Goal: Transaction & Acquisition: Purchase product/service

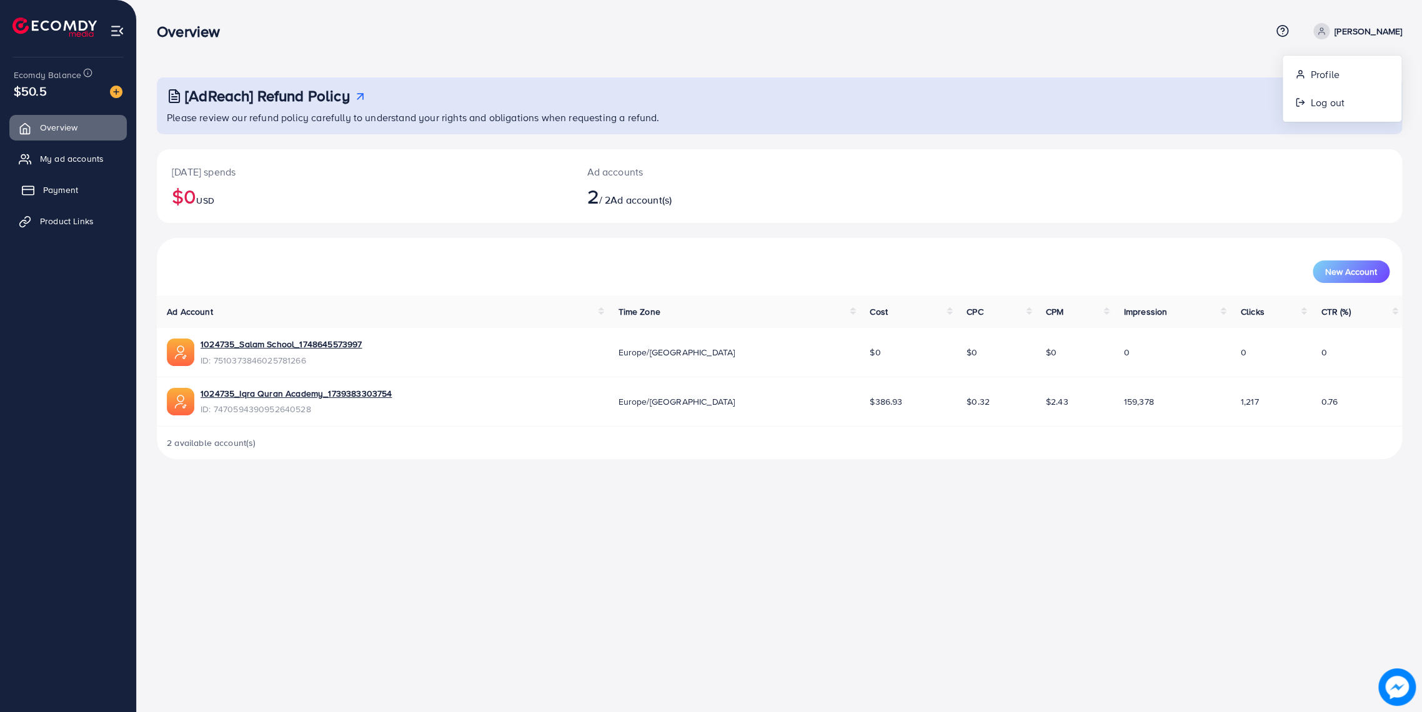
click at [52, 185] on span "Payment" at bounding box center [60, 190] width 35 height 12
click at [58, 226] on span "Product Links" at bounding box center [70, 221] width 54 height 12
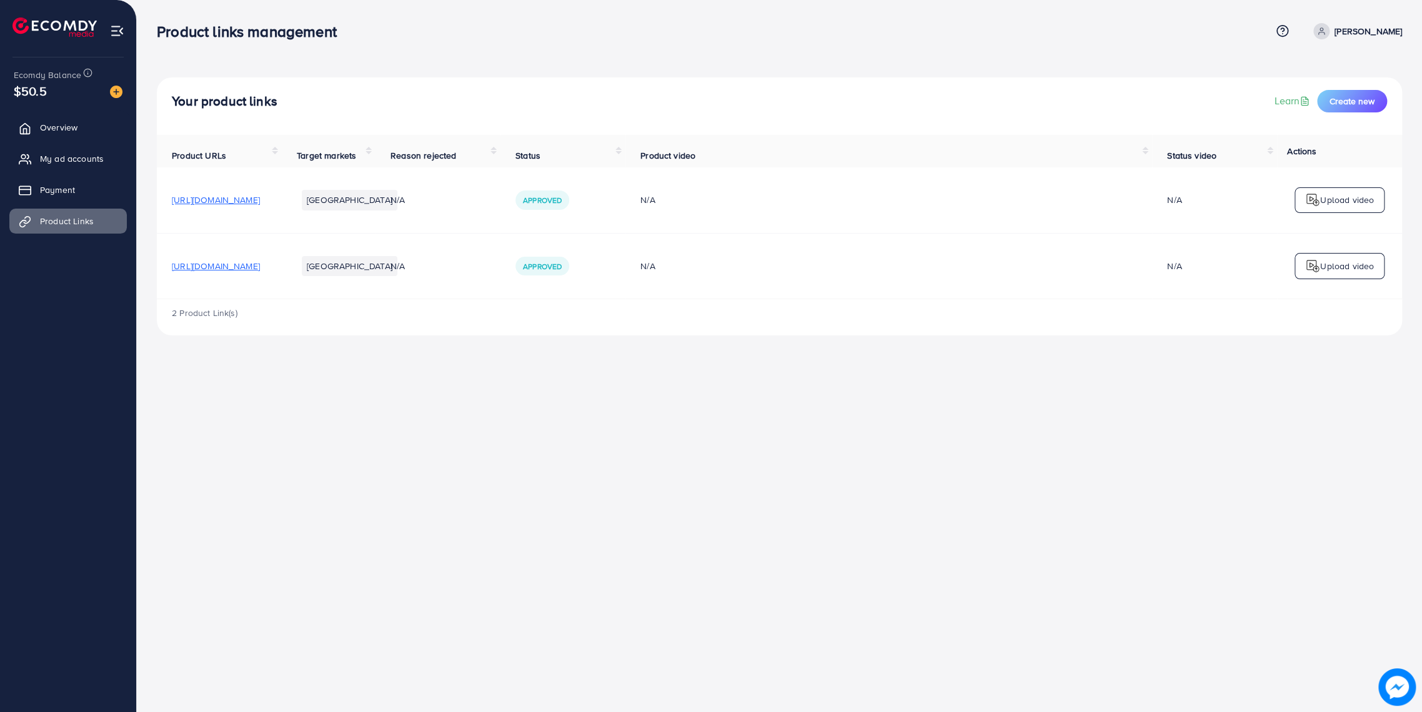
click at [55, 176] on ul "Overview My ad accounts Payment Product Links" at bounding box center [68, 178] width 136 height 137
click at [50, 186] on span "Payment" at bounding box center [60, 190] width 35 height 12
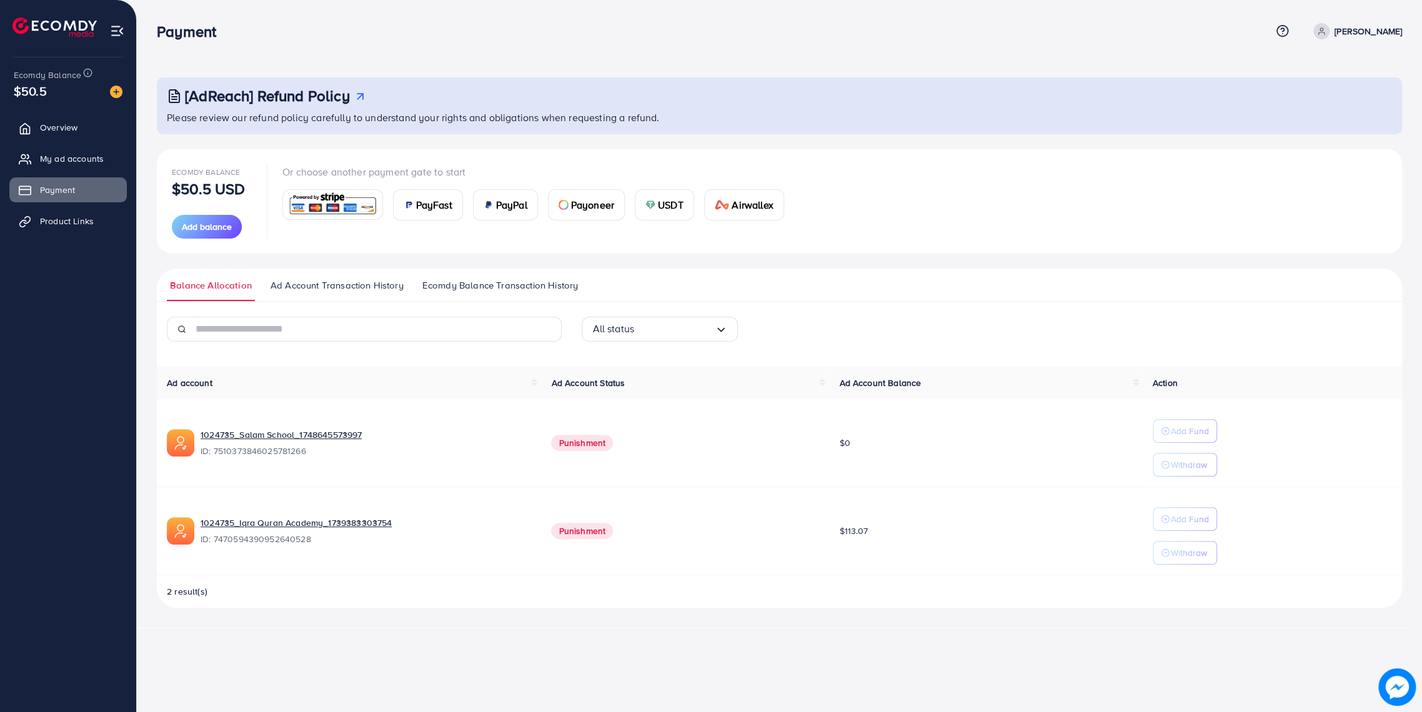
click at [25, 17] on img at bounding box center [54, 26] width 84 height 19
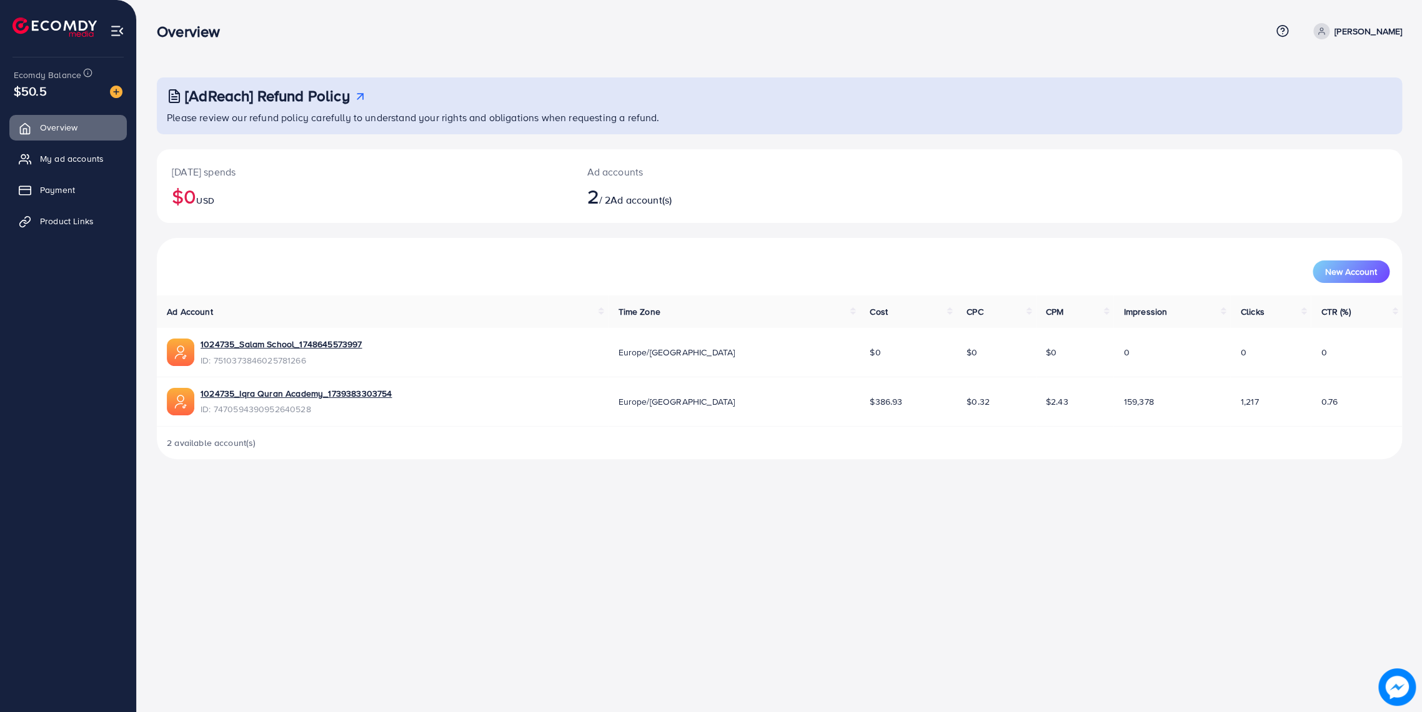
click at [79, 26] on img at bounding box center [54, 26] width 84 height 19
click at [1276, 31] on icon at bounding box center [1282, 30] width 13 height 13
click at [31, 81] on span "Ecomdy Balance" at bounding box center [47, 75] width 67 height 12
click at [88, 75] on icon at bounding box center [87, 72] width 9 height 9
click at [64, 48] on div "This money will be added to the TikTok ad account for advertisement." at bounding box center [103, 47] width 200 height 33
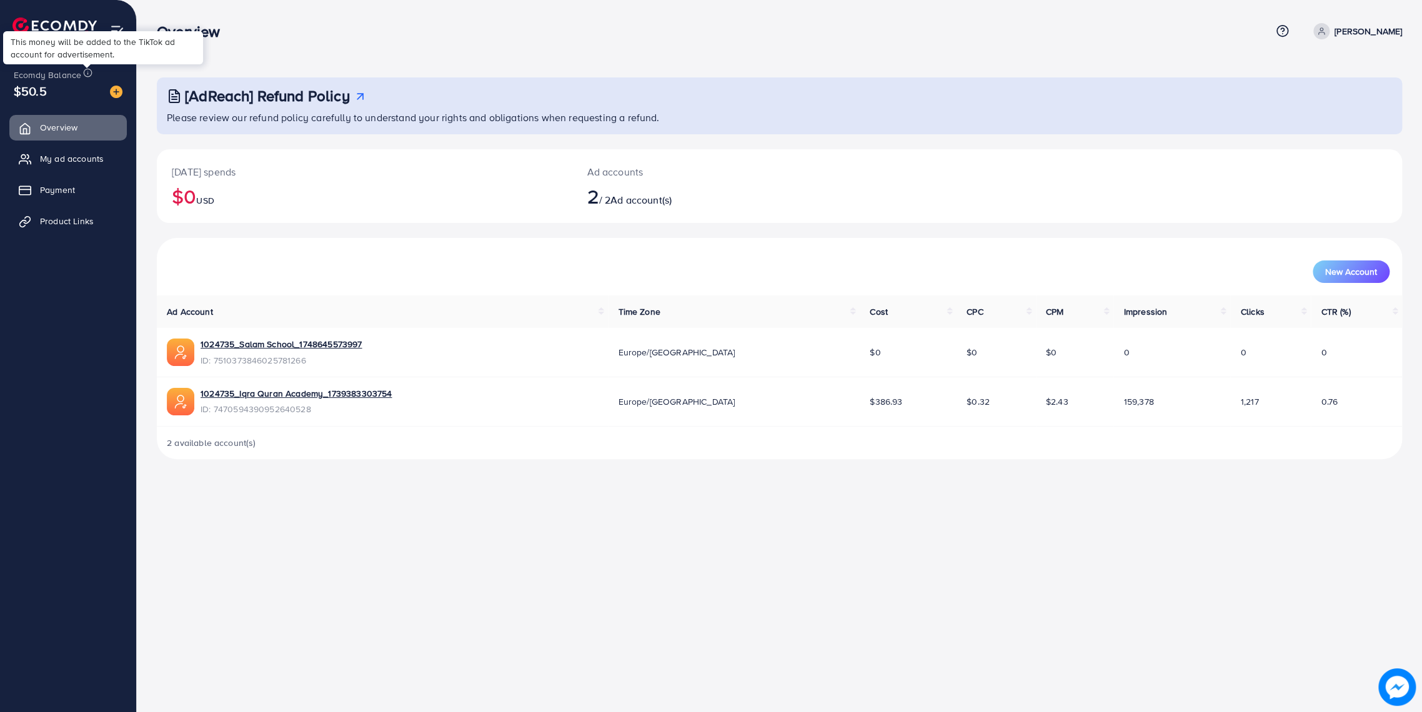
click at [285, 38] on div "Overview" at bounding box center [714, 31] width 1114 height 18
click at [112, 89] on img at bounding box center [116, 92] width 12 height 12
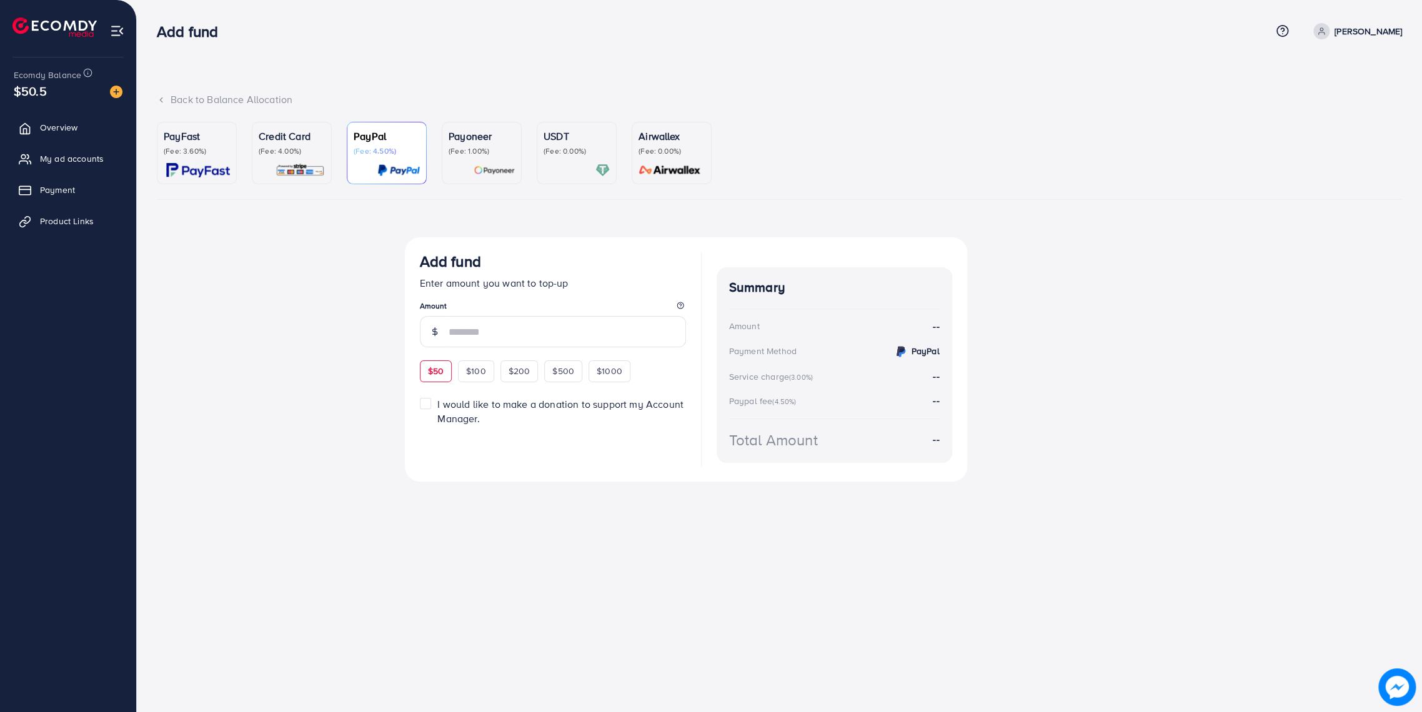
click at [436, 377] on div "$50" at bounding box center [436, 370] width 32 height 21
type input "**"
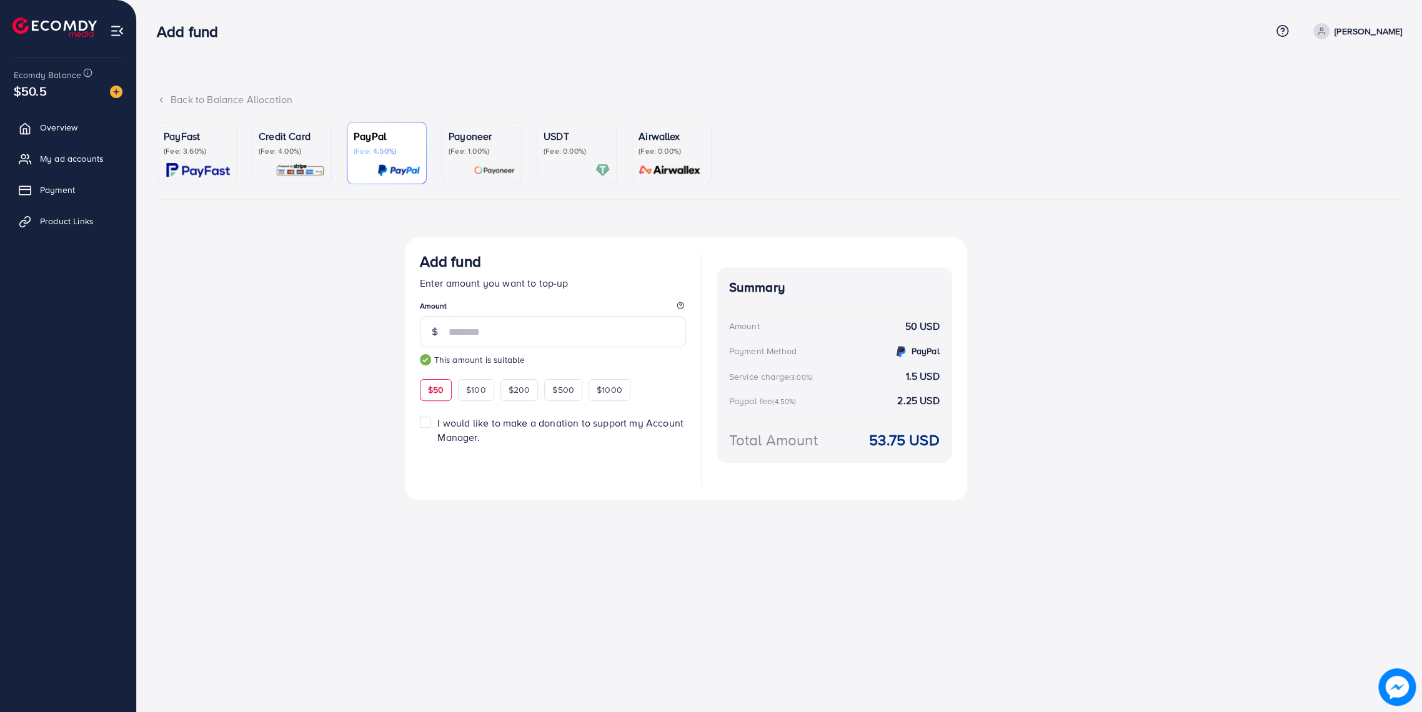
click at [280, 154] on p "(Fee: 4.00%)" at bounding box center [292, 151] width 66 height 10
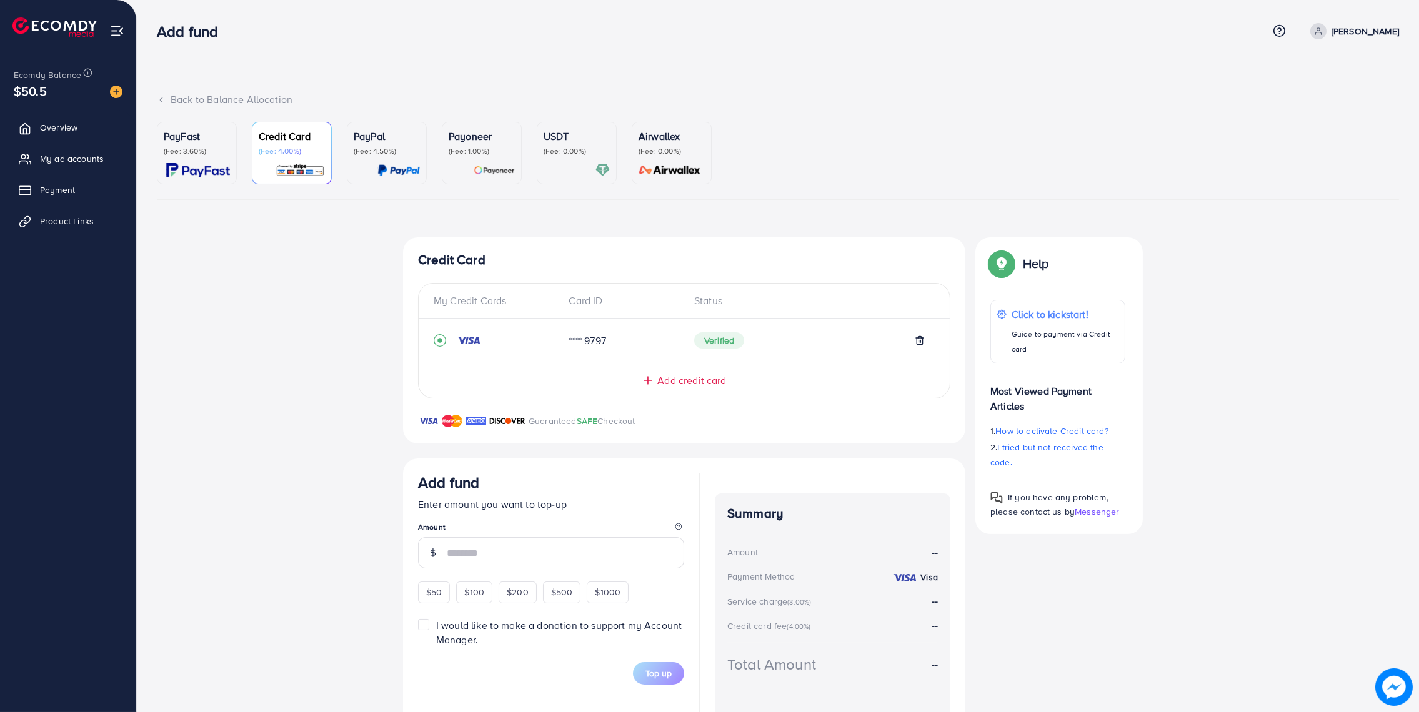
click at [442, 340] on icon "record circle" at bounding box center [439, 341] width 5 height 5
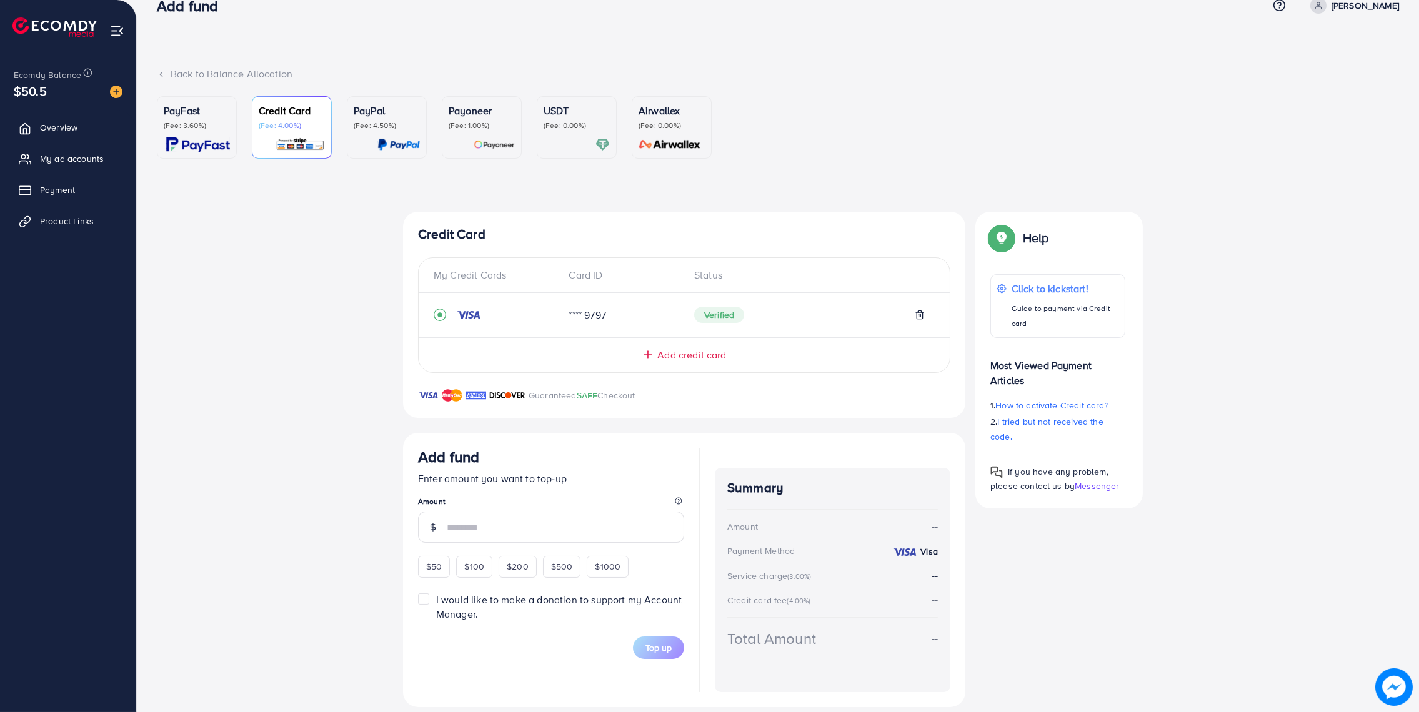
scroll to position [40, 0]
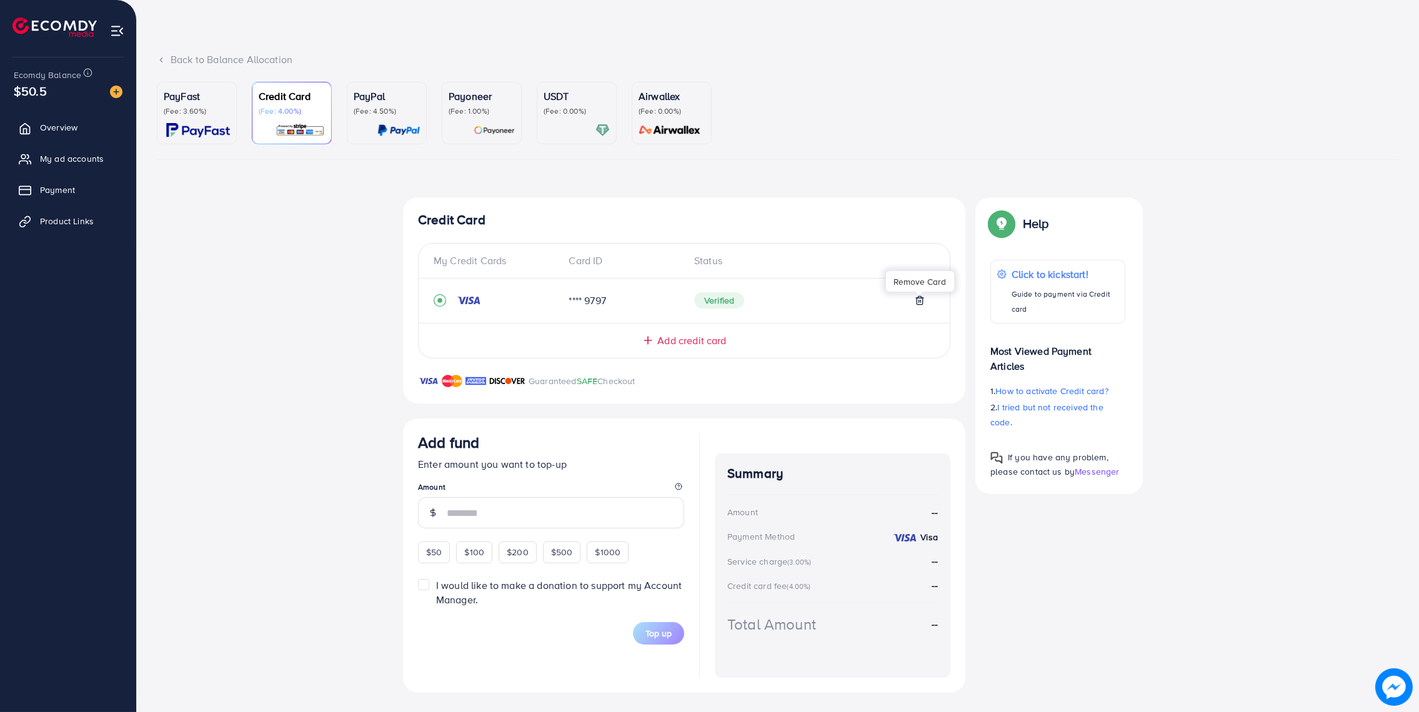
click at [919, 304] on icon at bounding box center [920, 301] width 6 height 8
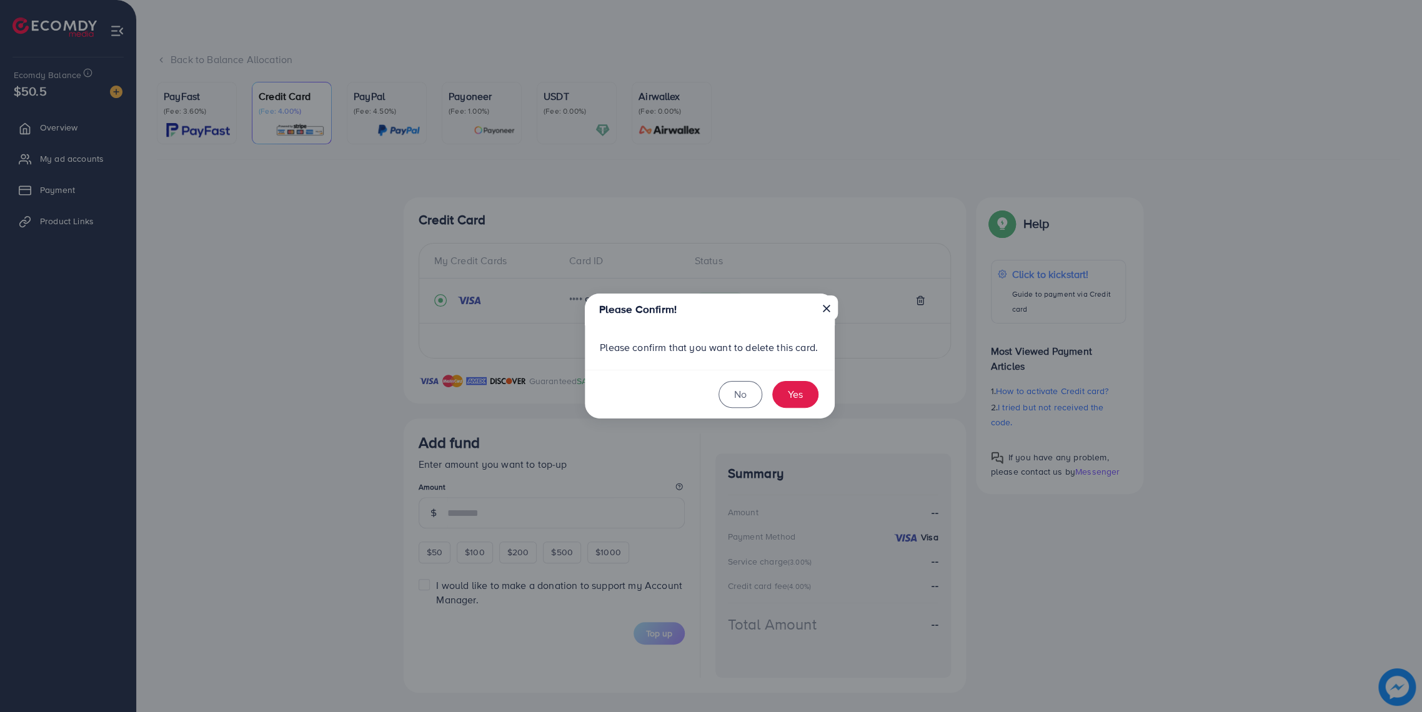
click at [828, 302] on button "×" at bounding box center [826, 308] width 22 height 24
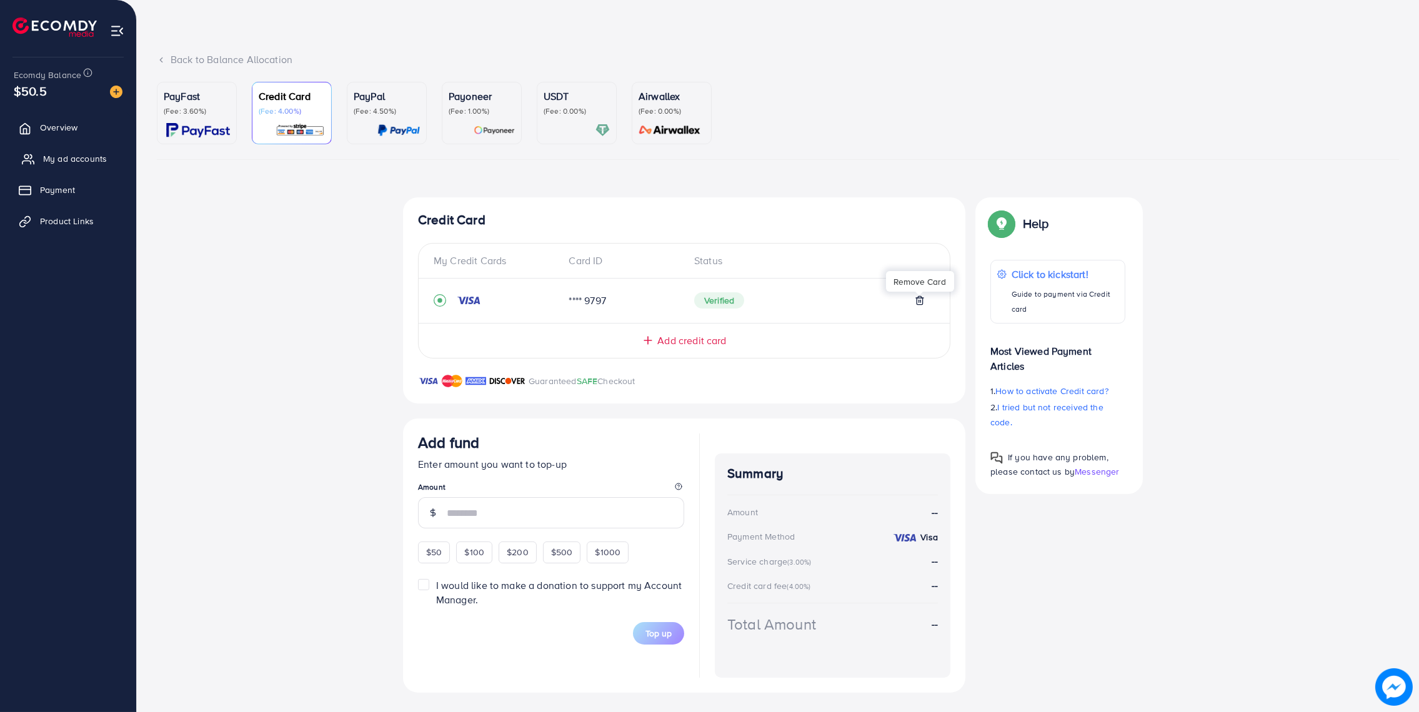
drag, startPoint x: 80, startPoint y: 155, endPoint x: 73, endPoint y: 155, distance: 6.9
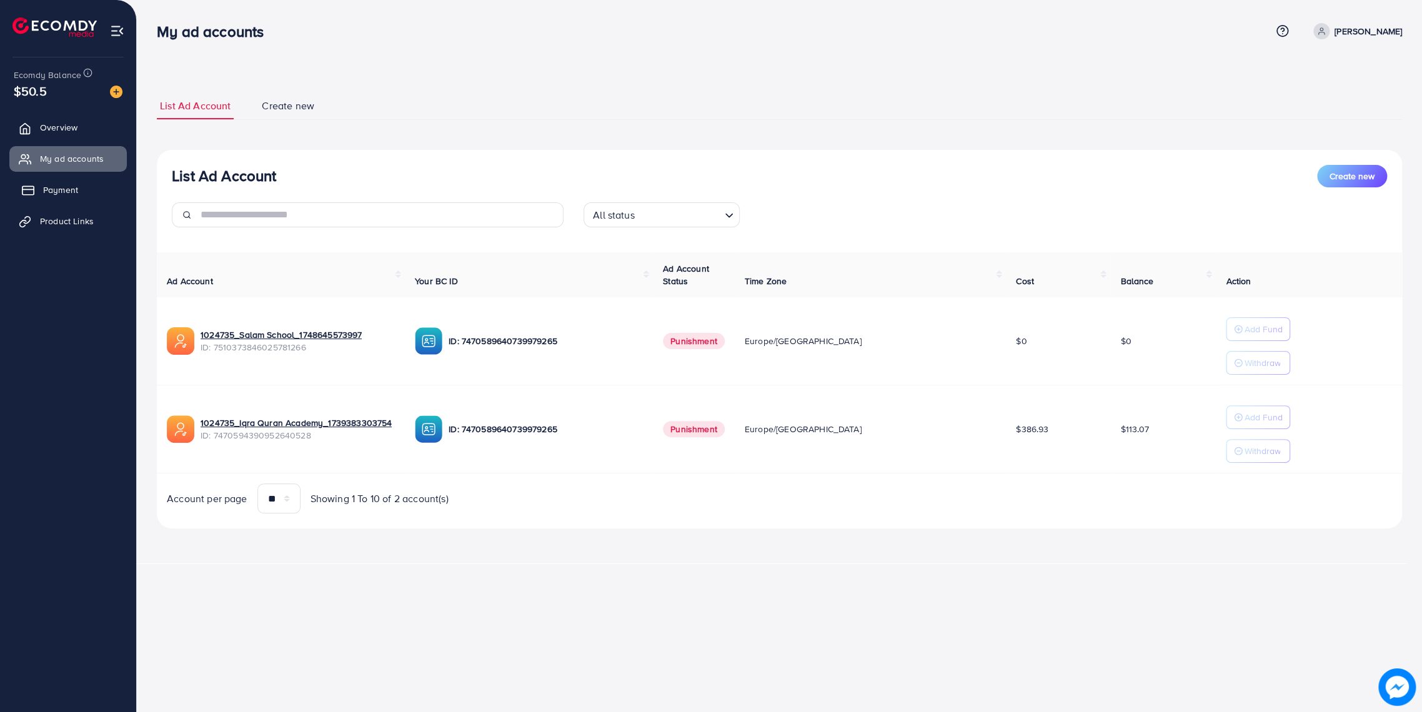
click at [69, 186] on span "Payment" at bounding box center [60, 190] width 35 height 12
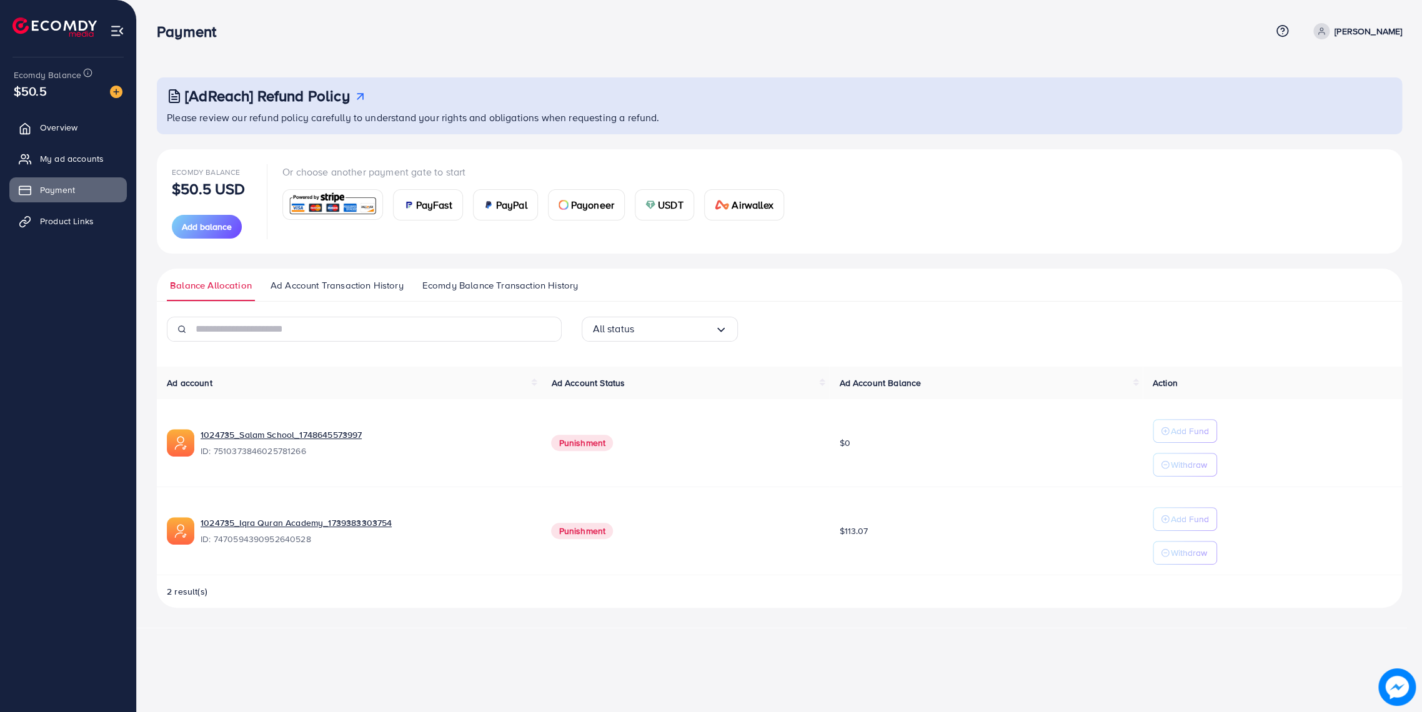
click at [345, 292] on link "Ad Account Transaction History" at bounding box center [336, 290] width 139 height 22
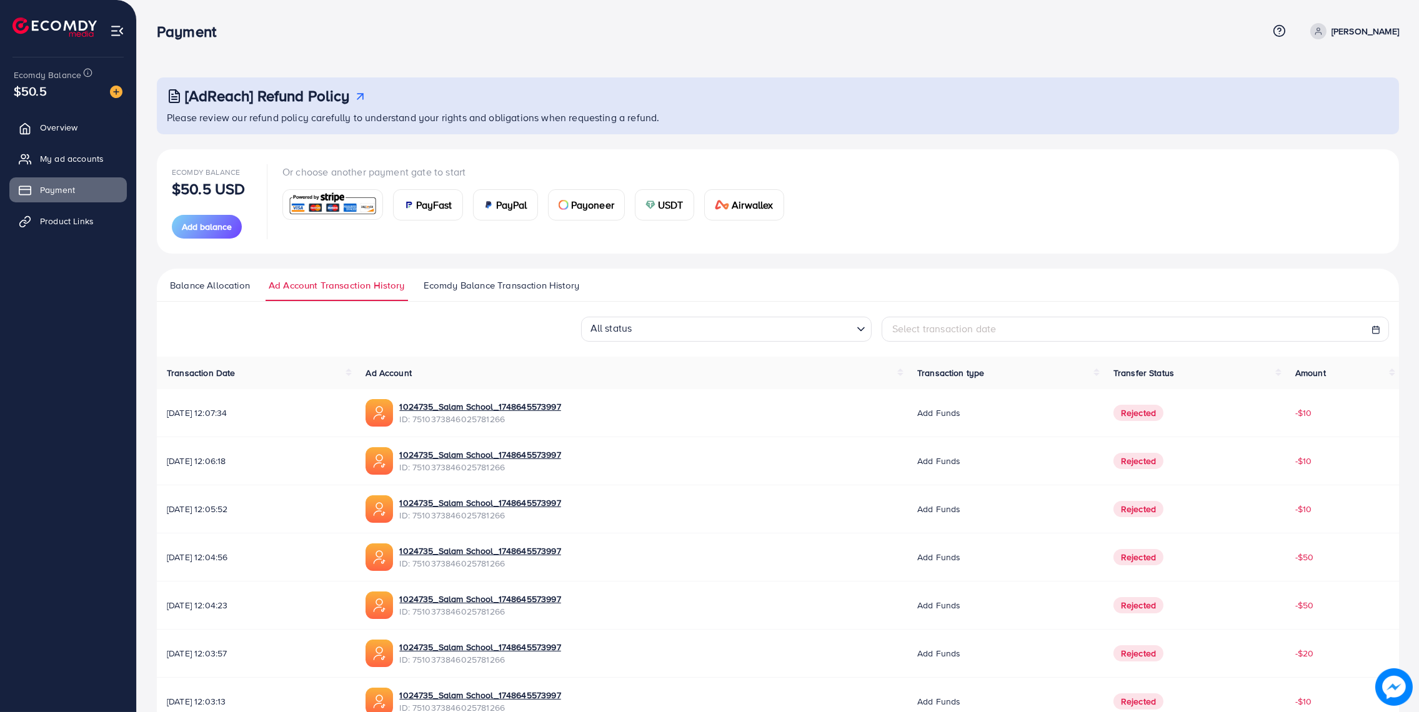
click at [478, 286] on span "Ecomdy Balance Transaction History" at bounding box center [502, 286] width 156 height 14
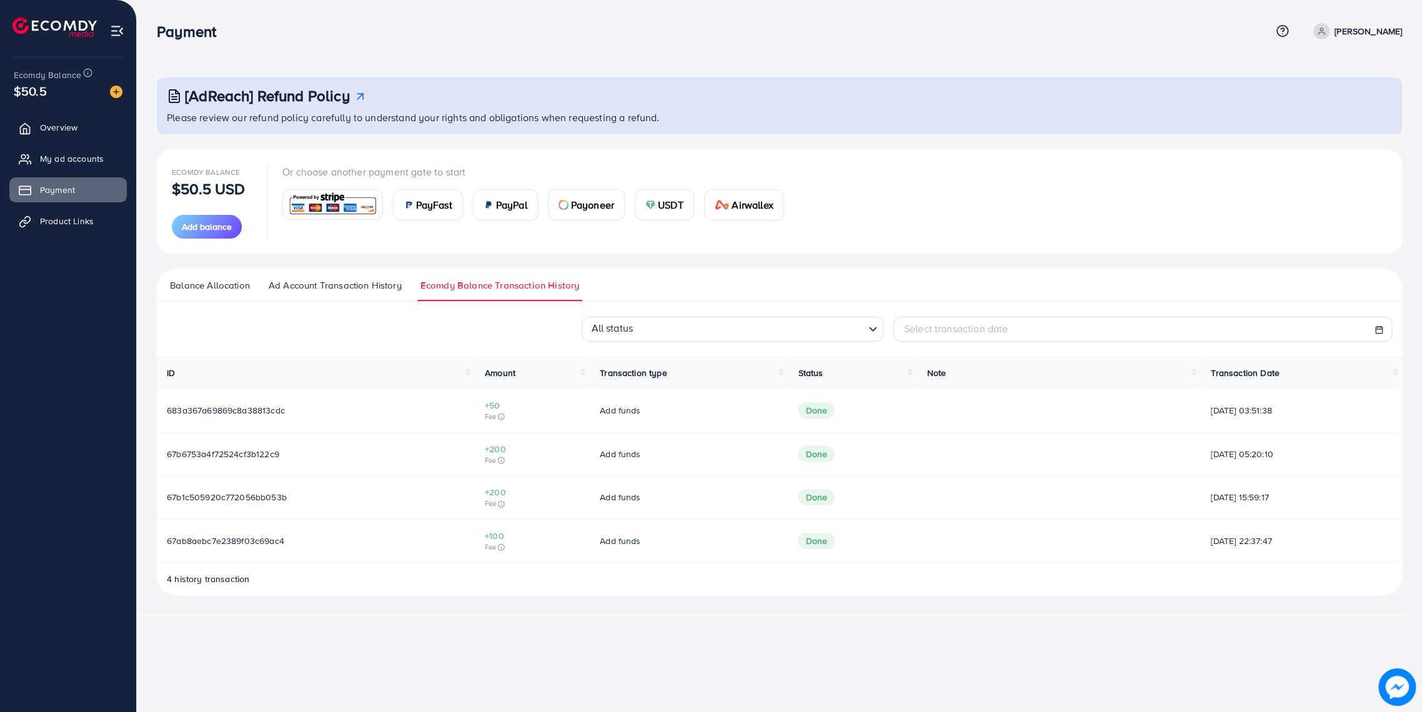
click at [225, 284] on span "Balance Allocation" at bounding box center [210, 286] width 80 height 14
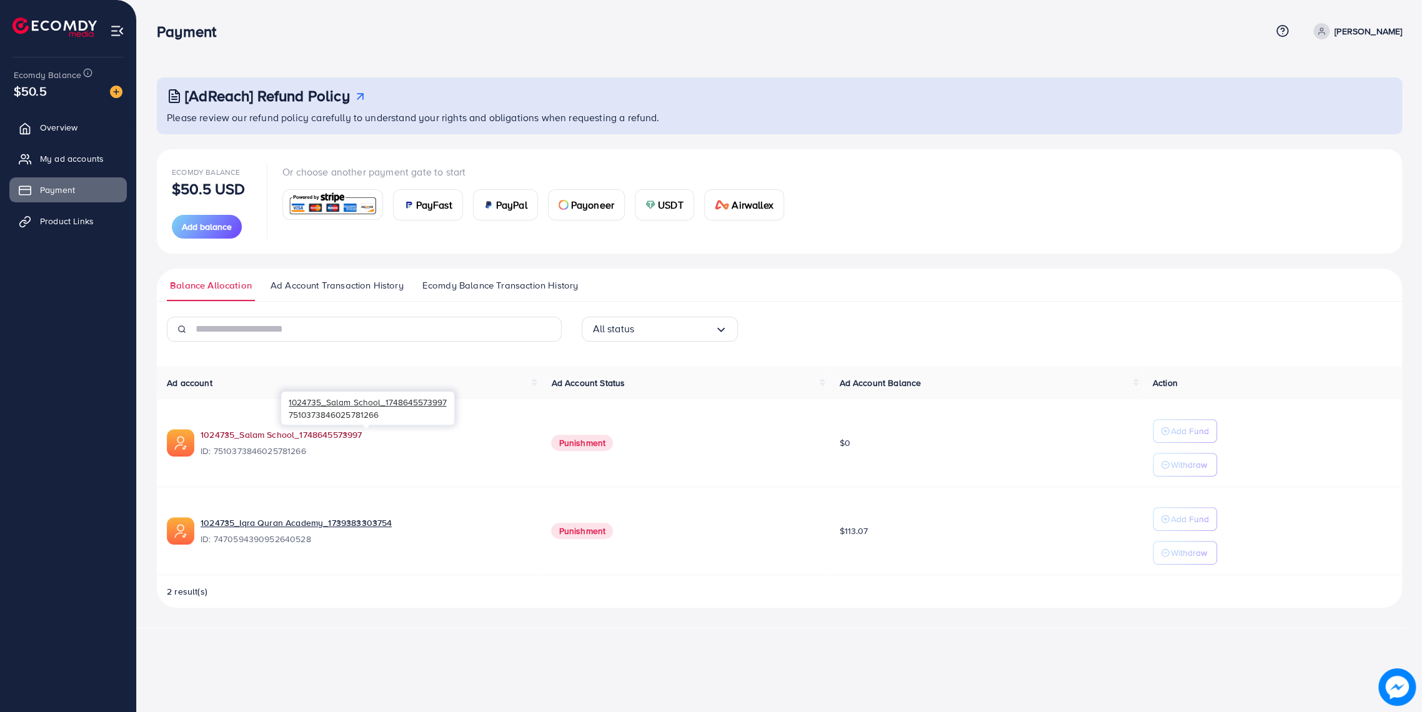
click at [299, 436] on link "1024735_Salam School_1748645573997" at bounding box center [281, 435] width 161 height 12
click at [70, 130] on span "Overview" at bounding box center [61, 127] width 37 height 12
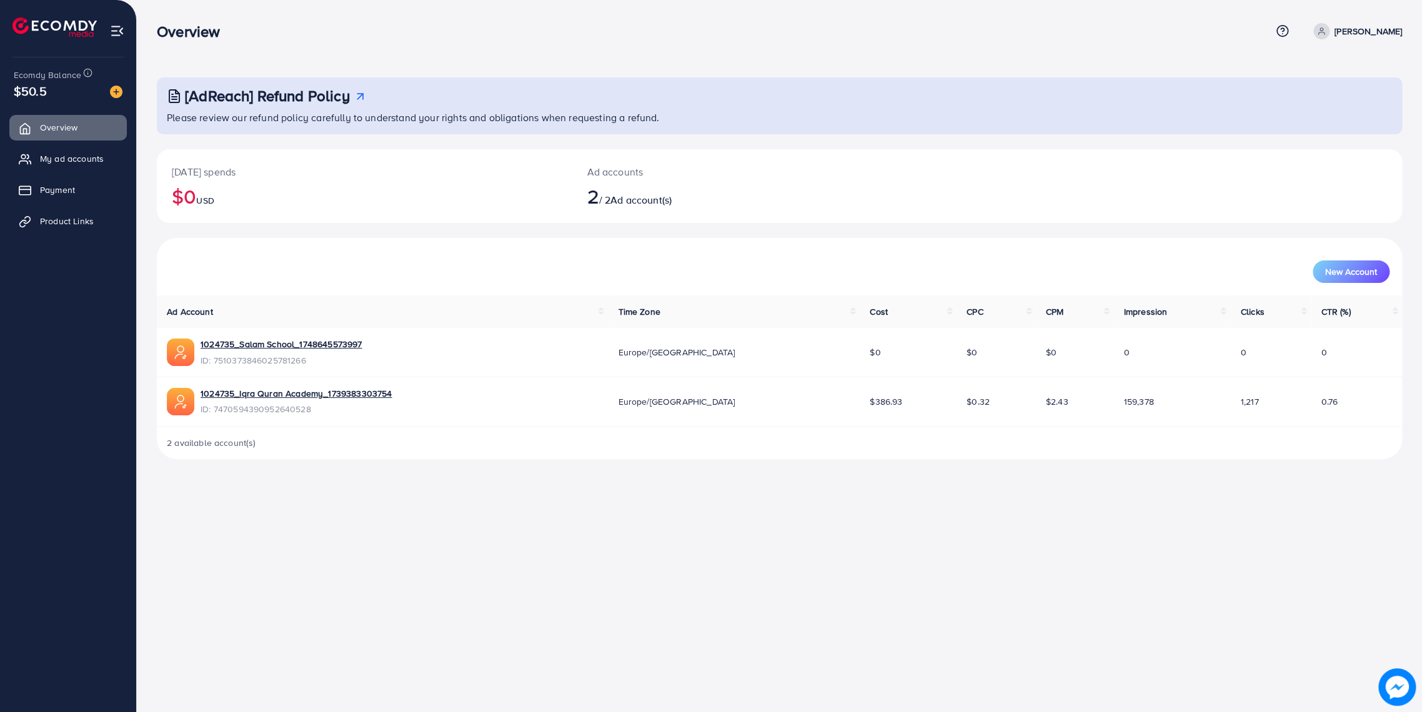
click at [211, 102] on h3 "[AdReach] Refund Policy" at bounding box center [267, 96] width 165 height 18
click at [1317, 33] on icon at bounding box center [1321, 31] width 9 height 9
click at [1276, 30] on icon at bounding box center [1282, 30] width 13 height 13
click at [1231, 66] on span "Help Center" at bounding box center [1229, 69] width 54 height 15
click at [47, 196] on span "Payment" at bounding box center [60, 190] width 35 height 12
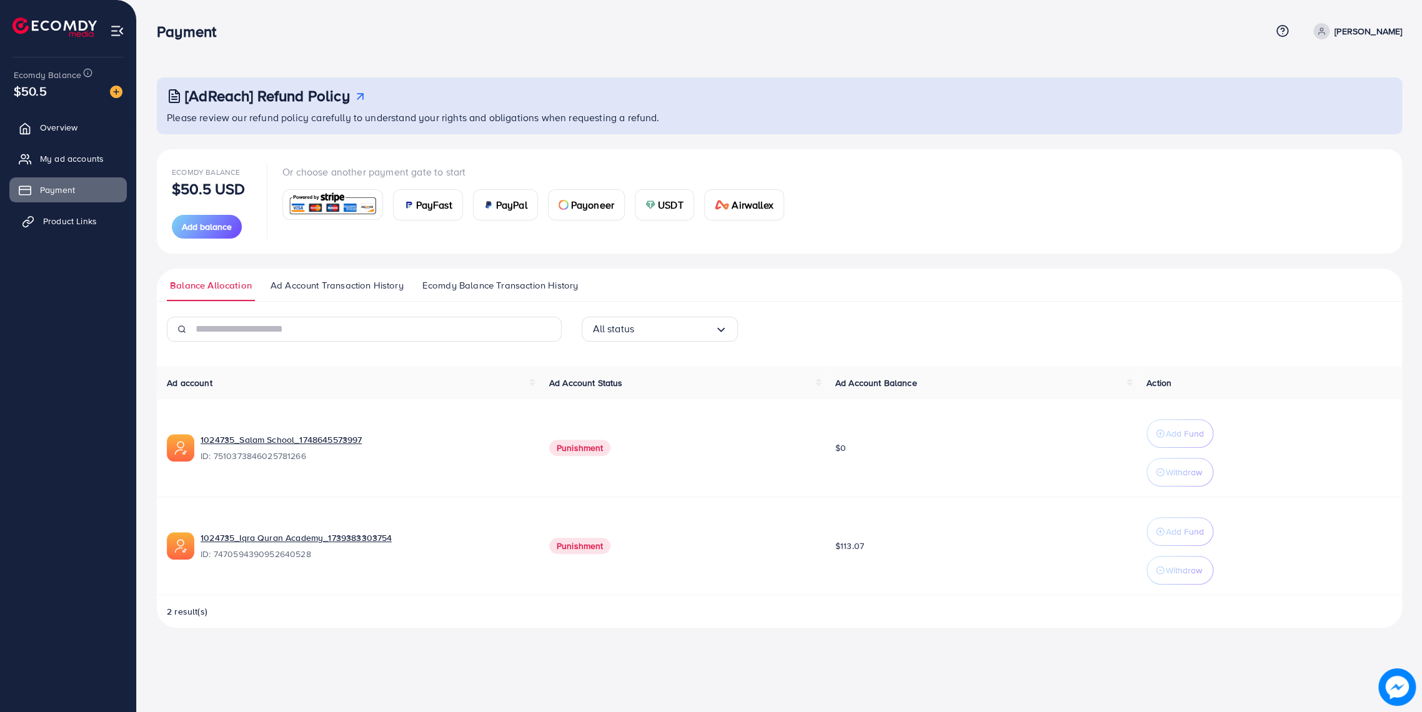
click at [72, 218] on span "Product Links" at bounding box center [70, 221] width 54 height 12
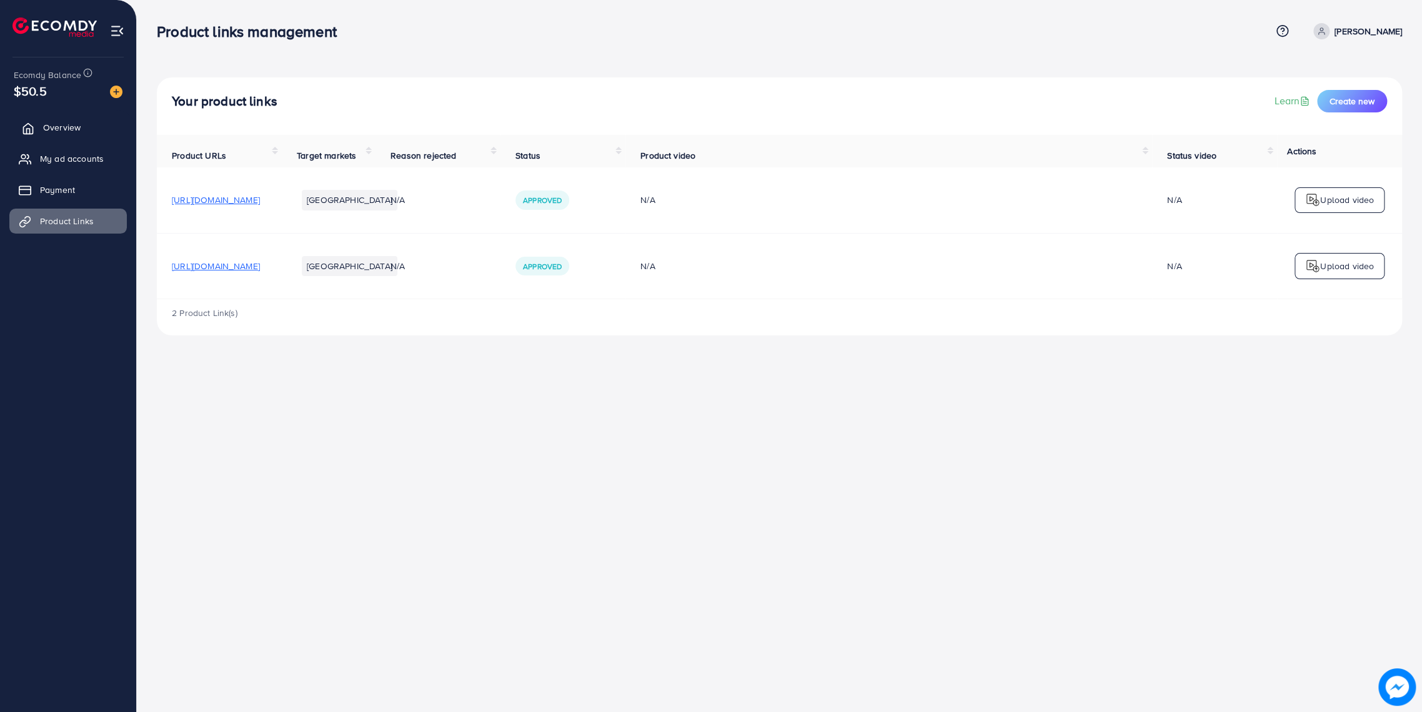
click at [57, 121] on span "Overview" at bounding box center [61, 127] width 37 height 12
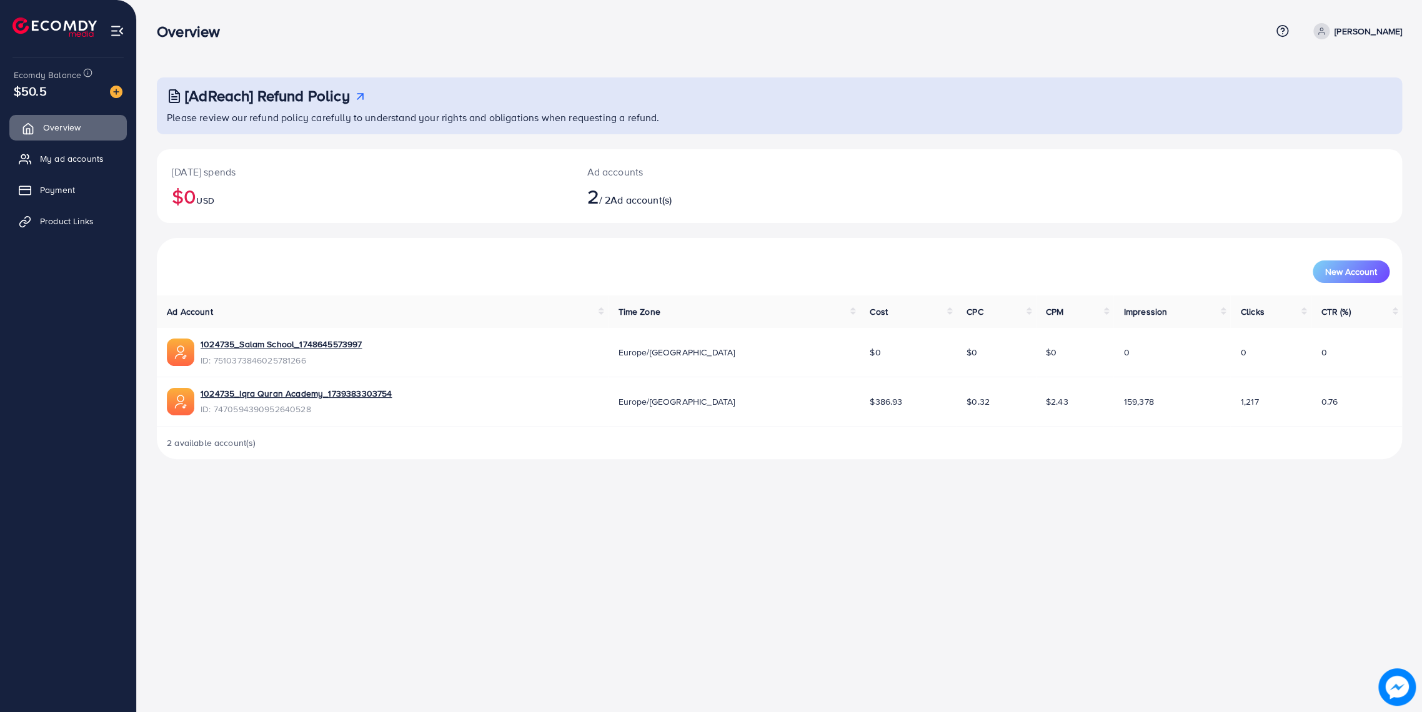
click at [55, 123] on span "Overview" at bounding box center [61, 127] width 37 height 12
click at [115, 92] on img at bounding box center [116, 92] width 12 height 12
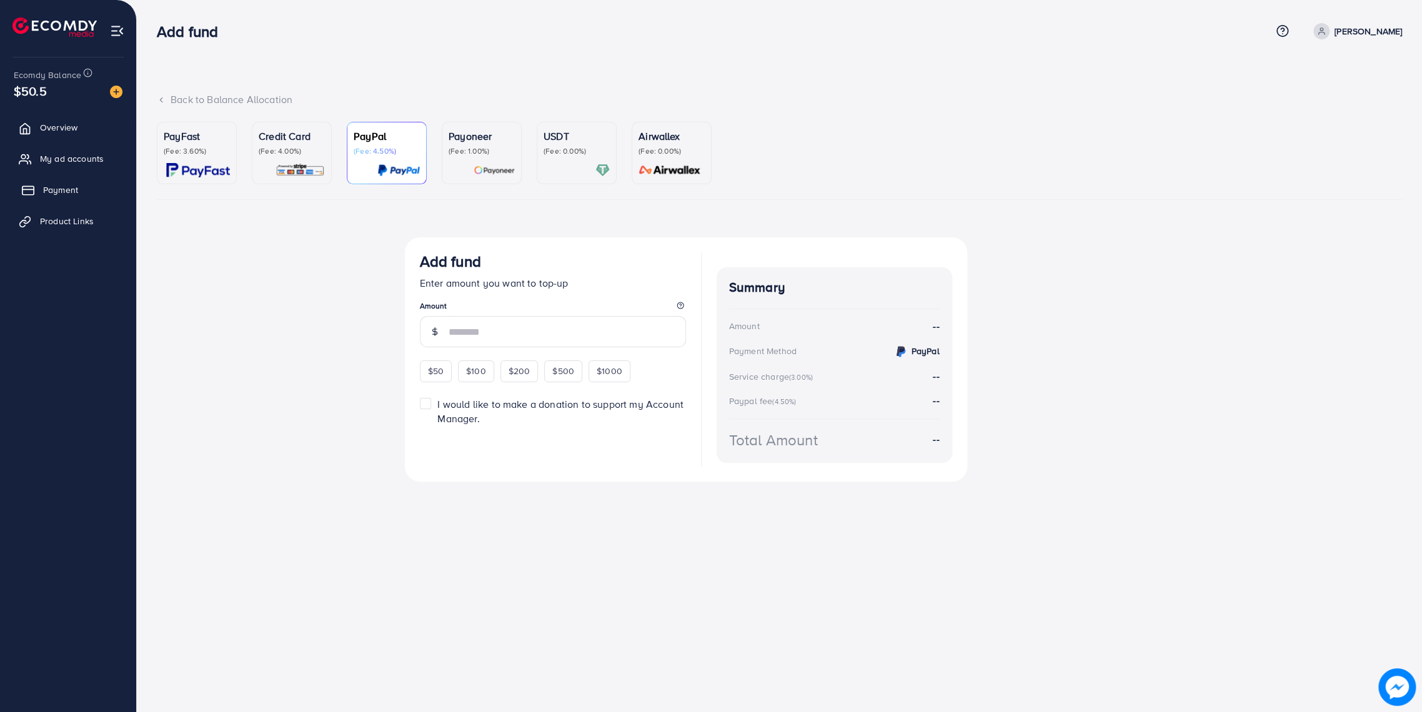
click at [75, 194] on link "Payment" at bounding box center [67, 189] width 117 height 25
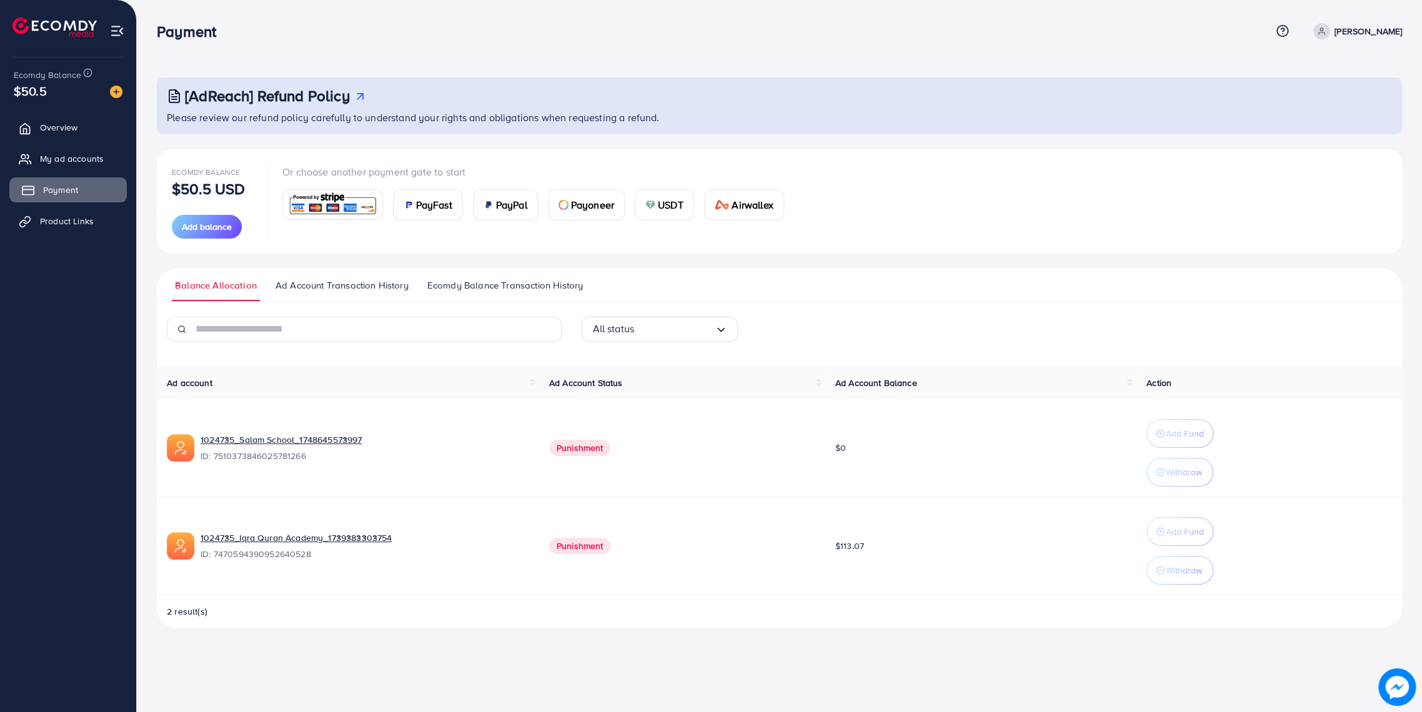
click at [55, 191] on span "Payment" at bounding box center [60, 190] width 35 height 12
click at [227, 227] on span "Add balance" at bounding box center [207, 227] width 50 height 12
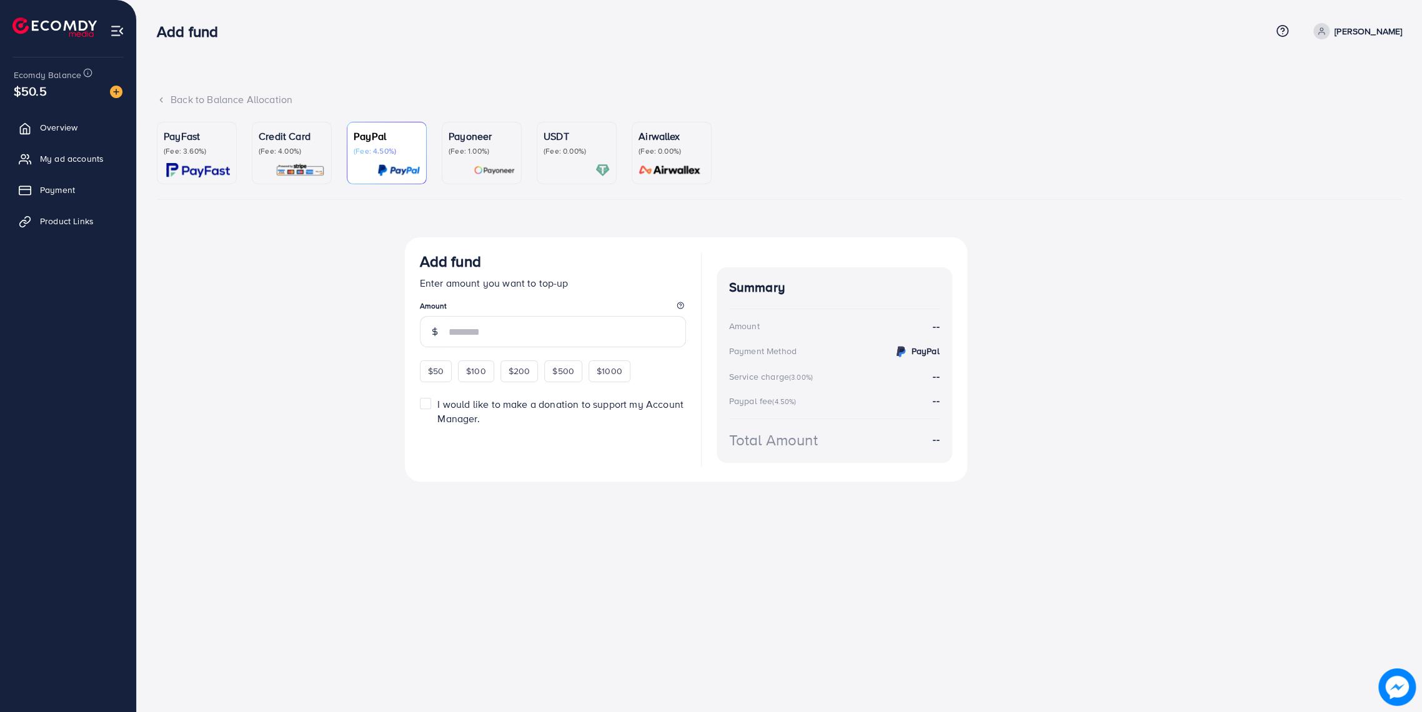
click at [266, 154] on p "(Fee: 4.00%)" at bounding box center [292, 151] width 66 height 10
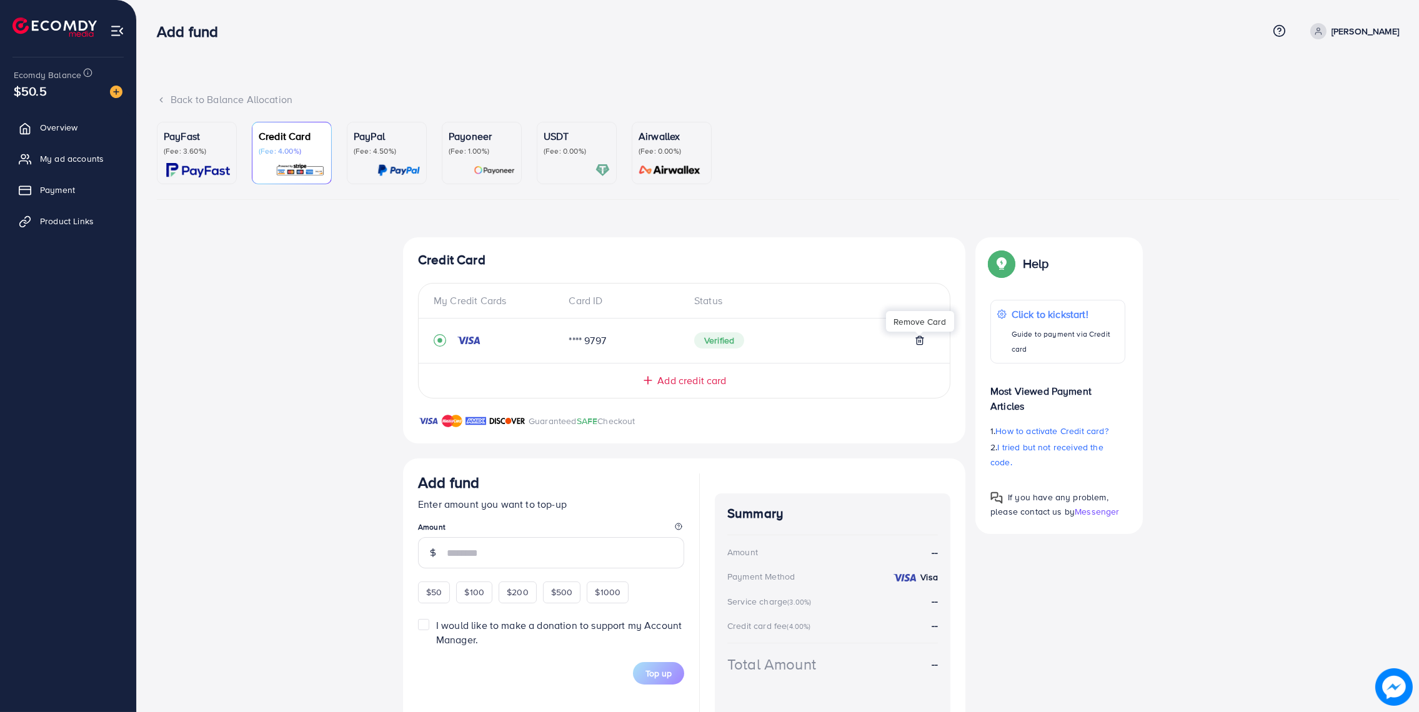
click at [922, 338] on icon at bounding box center [920, 341] width 6 height 8
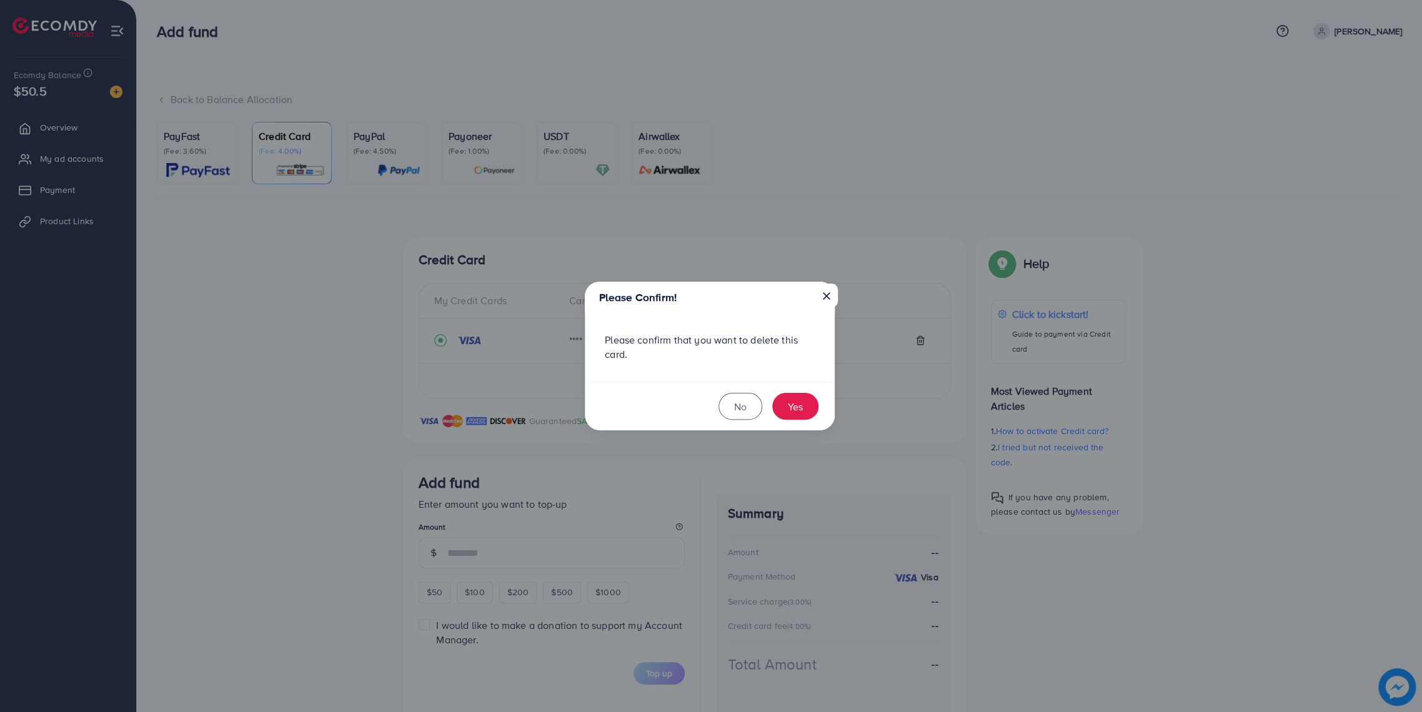
click at [833, 292] on button "×" at bounding box center [826, 296] width 22 height 24
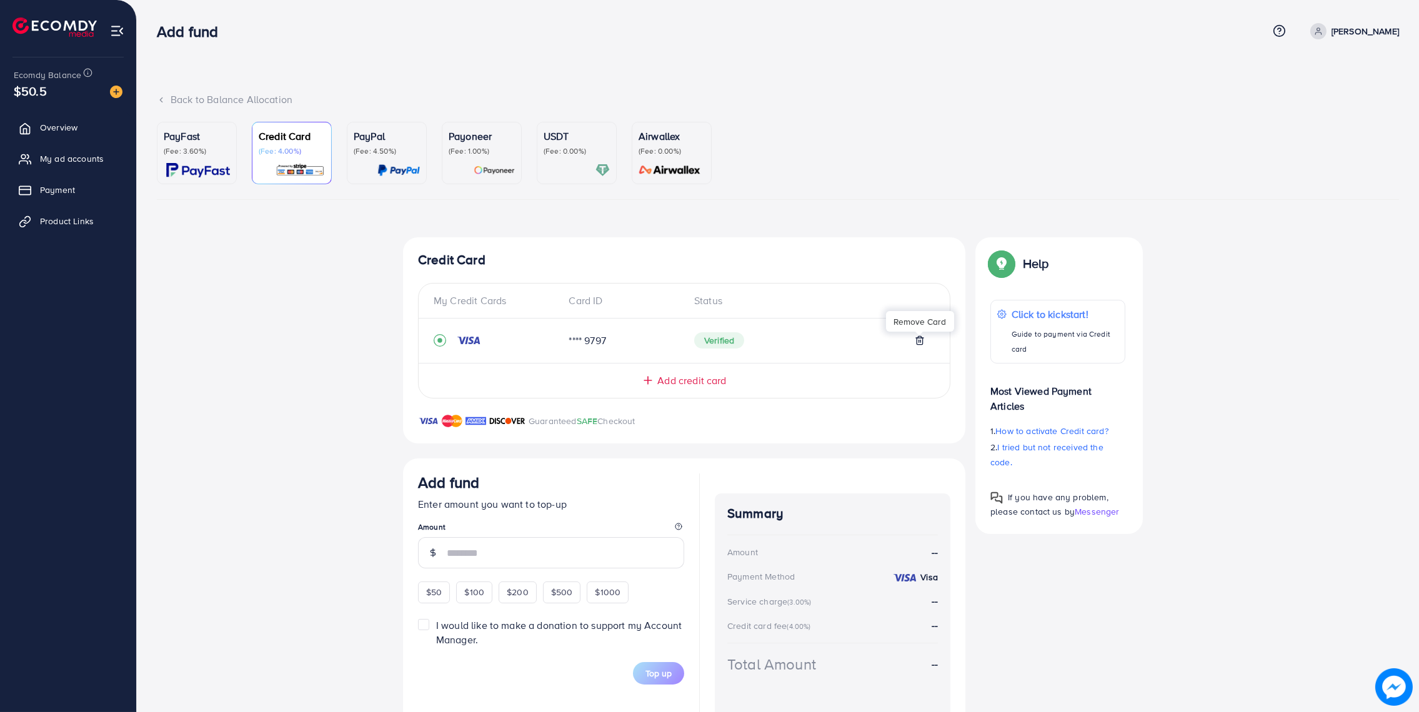
click at [918, 340] on icon at bounding box center [920, 340] width 10 height 10
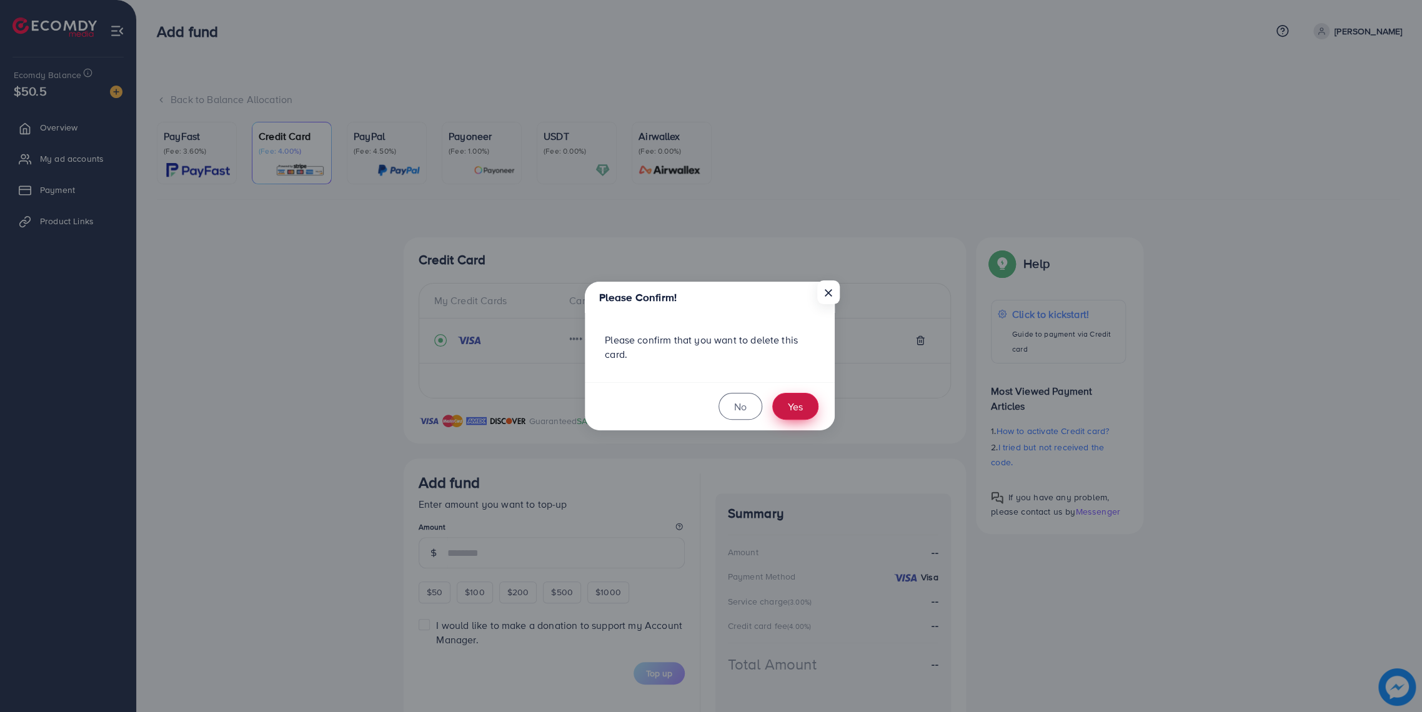
click at [801, 407] on button "Yes" at bounding box center [795, 406] width 46 height 27
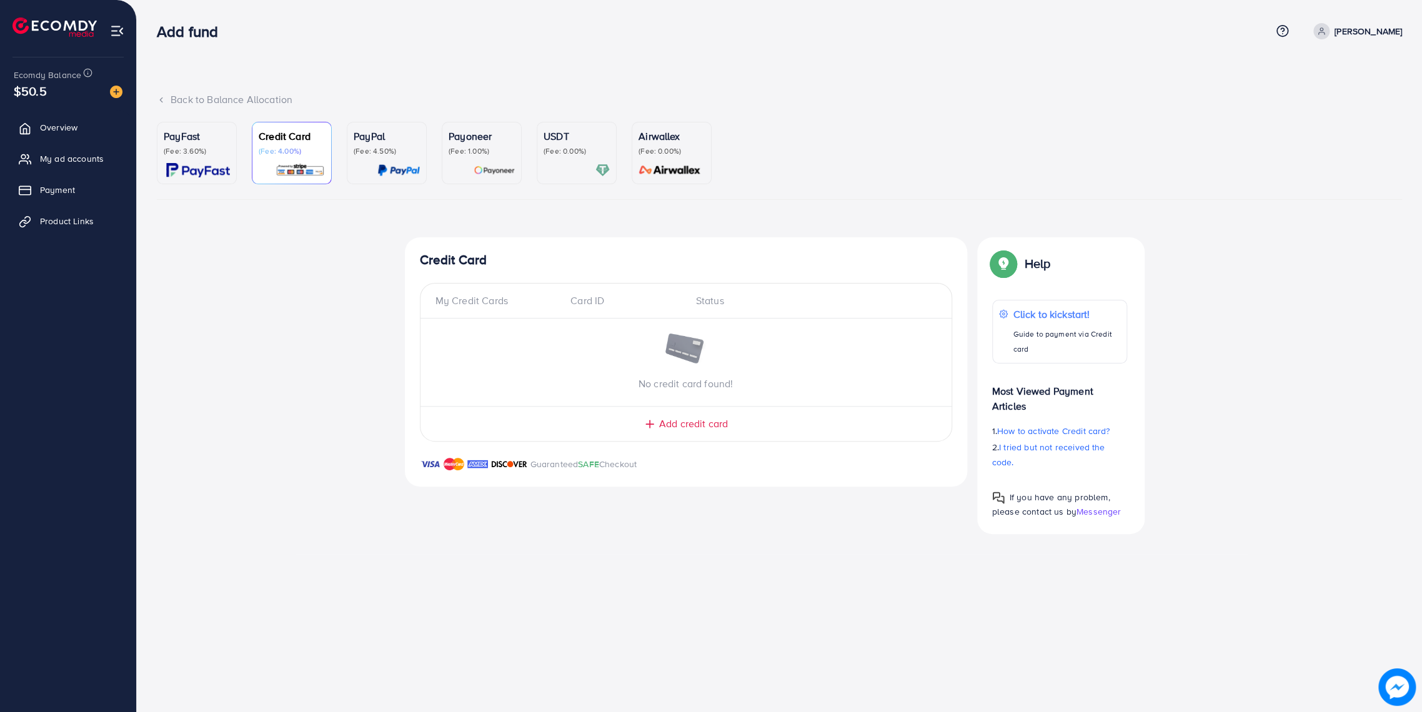
click at [42, 17] on img at bounding box center [54, 26] width 84 height 19
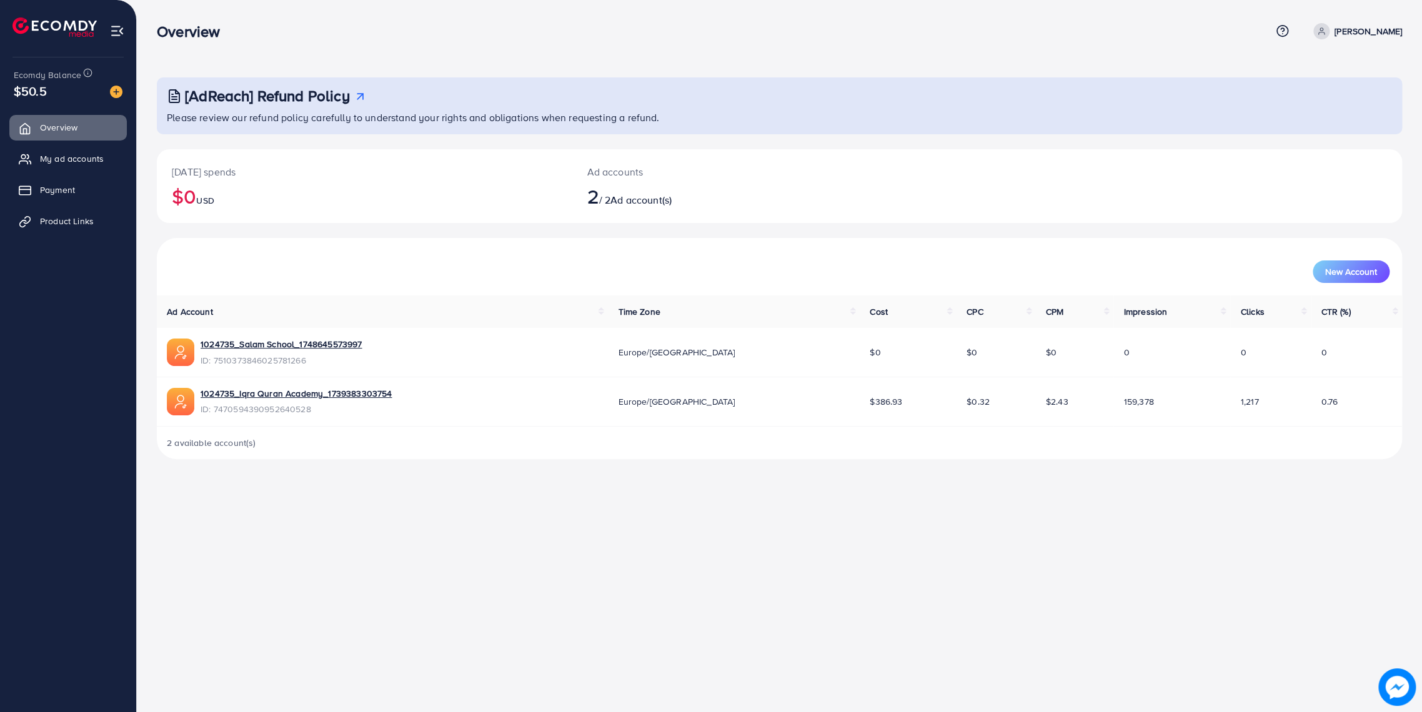
click at [33, 27] on img at bounding box center [54, 26] width 84 height 19
click at [297, 592] on div "Overview Help Center Contact Support Term and policy About Us Muhammad Luqman P…" at bounding box center [711, 356] width 1422 height 712
